Goal: Find contact information: Find contact information

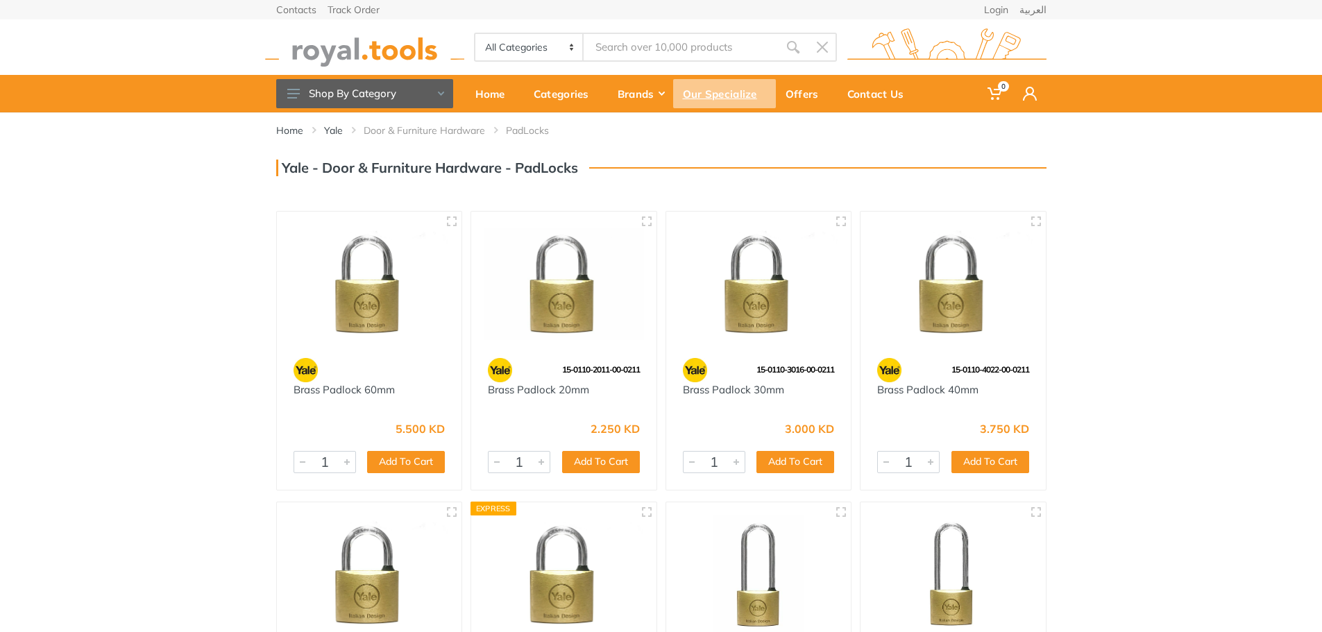
click at [699, 94] on div "Our Specialize" at bounding box center [724, 93] width 103 height 29
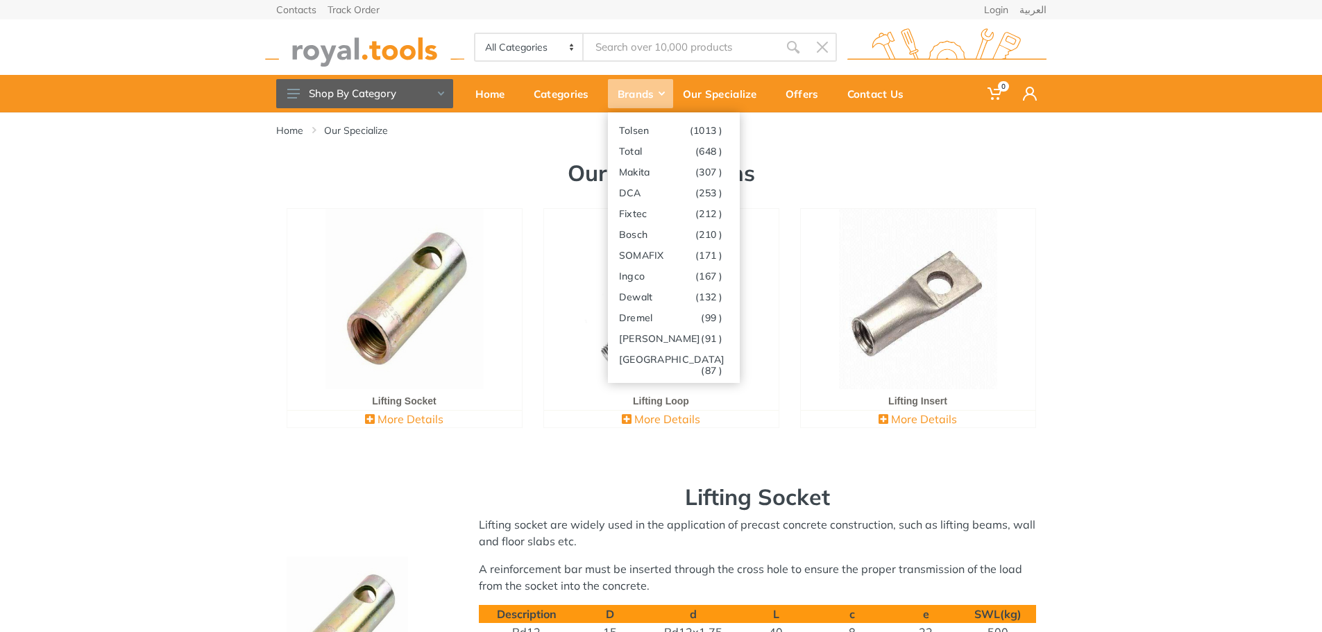
click at [651, 94] on div "Brands" at bounding box center [640, 93] width 65 height 29
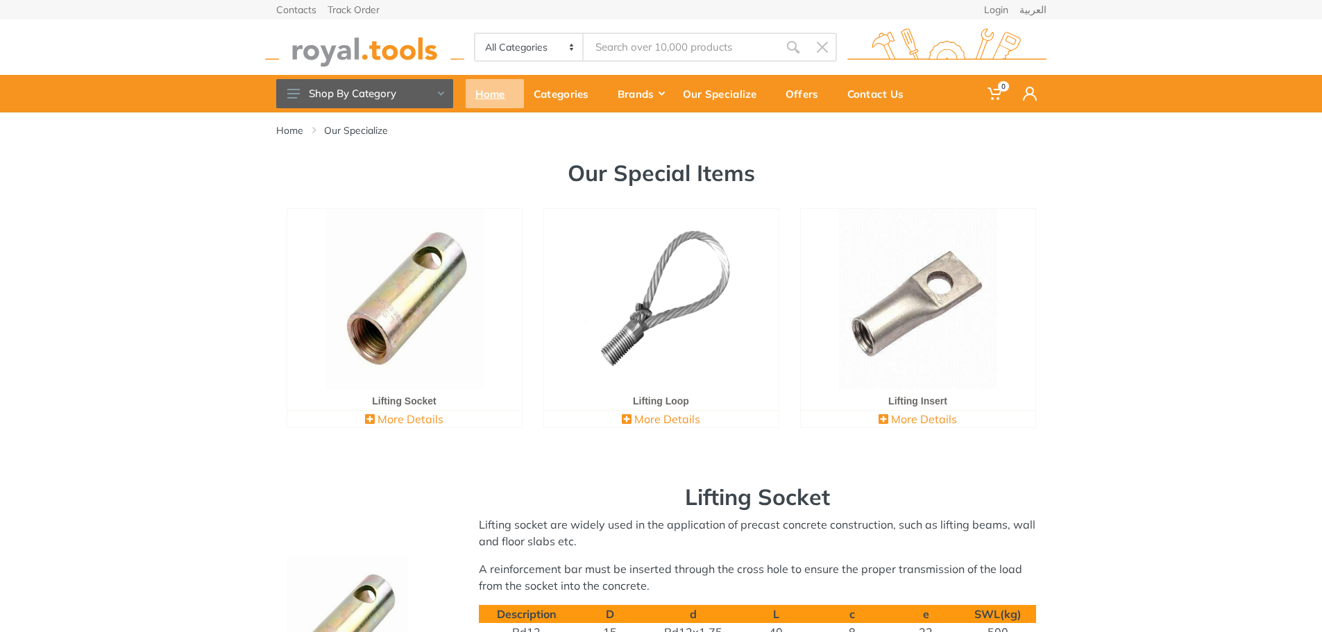
click at [494, 101] on div "Home" at bounding box center [495, 93] width 58 height 29
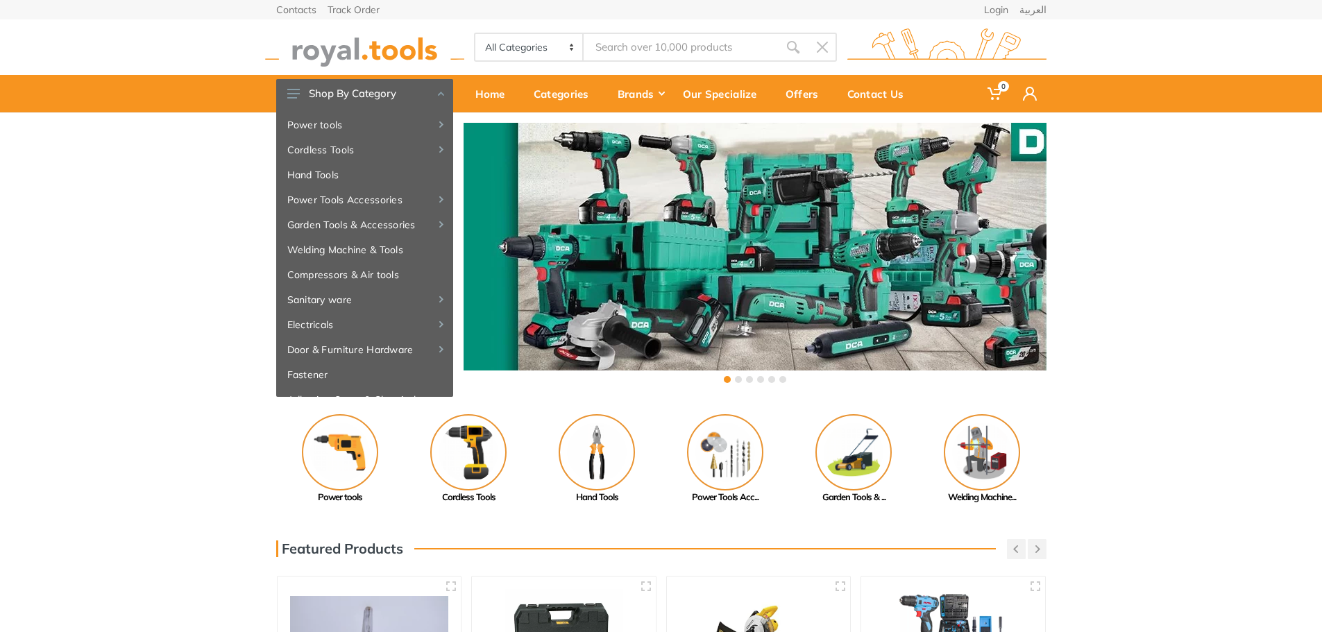
click at [1230, 418] on div "Previous Adhesive, Spray... Paint Tools" at bounding box center [661, 459] width 1322 height 90
click at [289, 10] on link "Contacts" at bounding box center [296, 10] width 40 height 10
